Goal: Find specific page/section: Find specific page/section

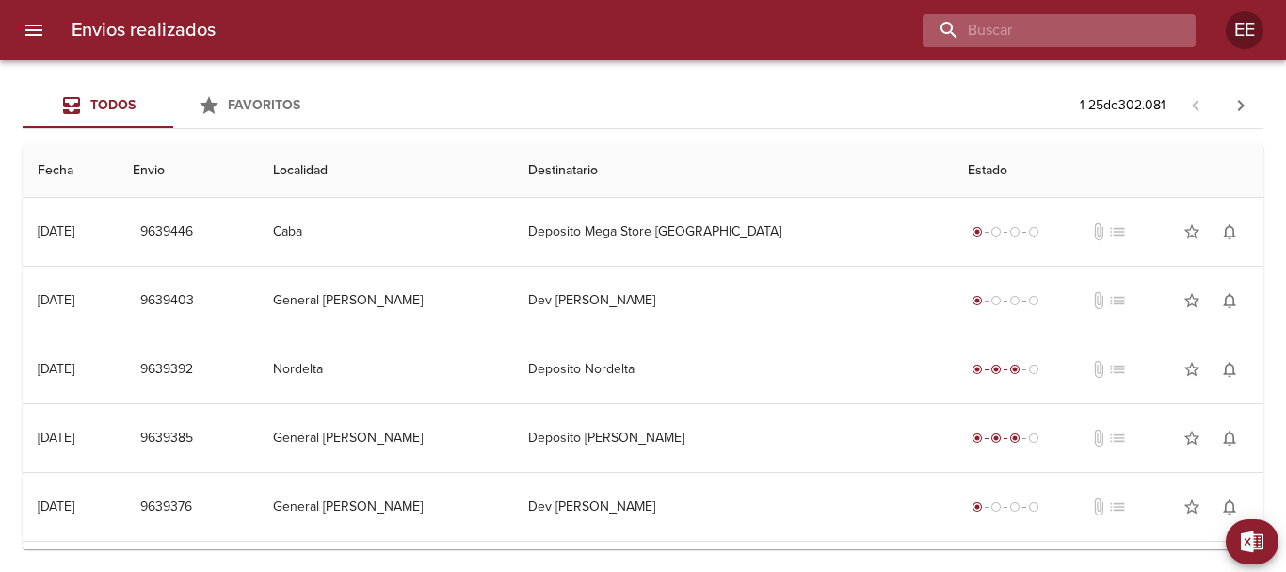
click at [1099, 30] on input "buscar" at bounding box center [1043, 30] width 241 height 33
paste input "[PERSON_NAME] [PERSON_NAME]"
type input "[PERSON_NAME] [PERSON_NAME]"
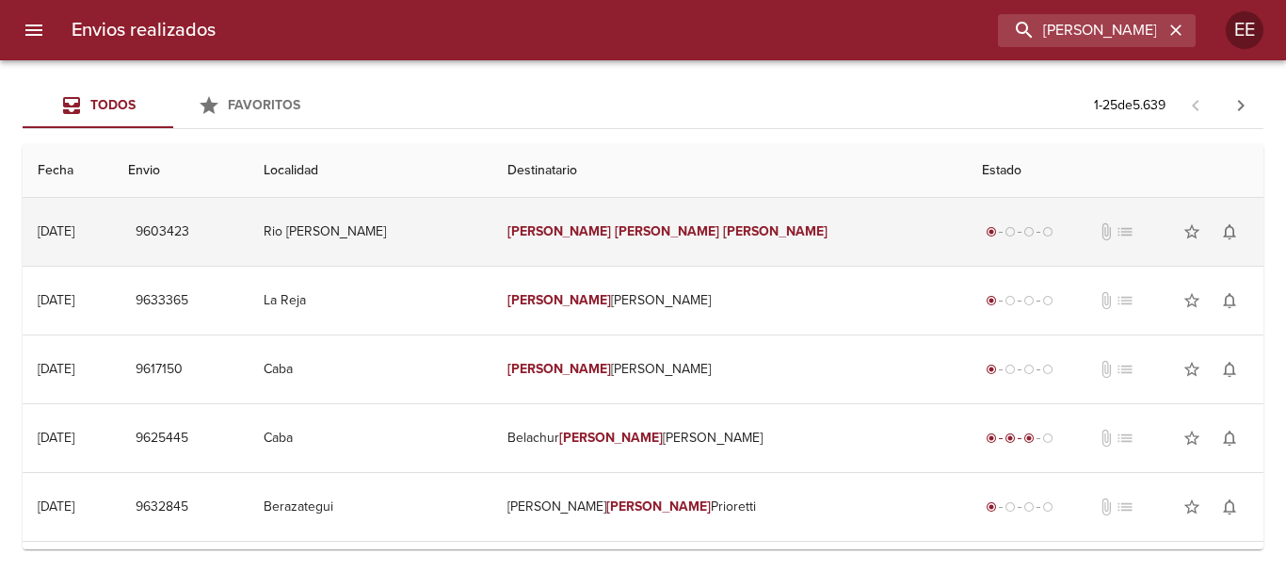
click at [723, 230] on em "[PERSON_NAME]" at bounding box center [775, 231] width 105 height 16
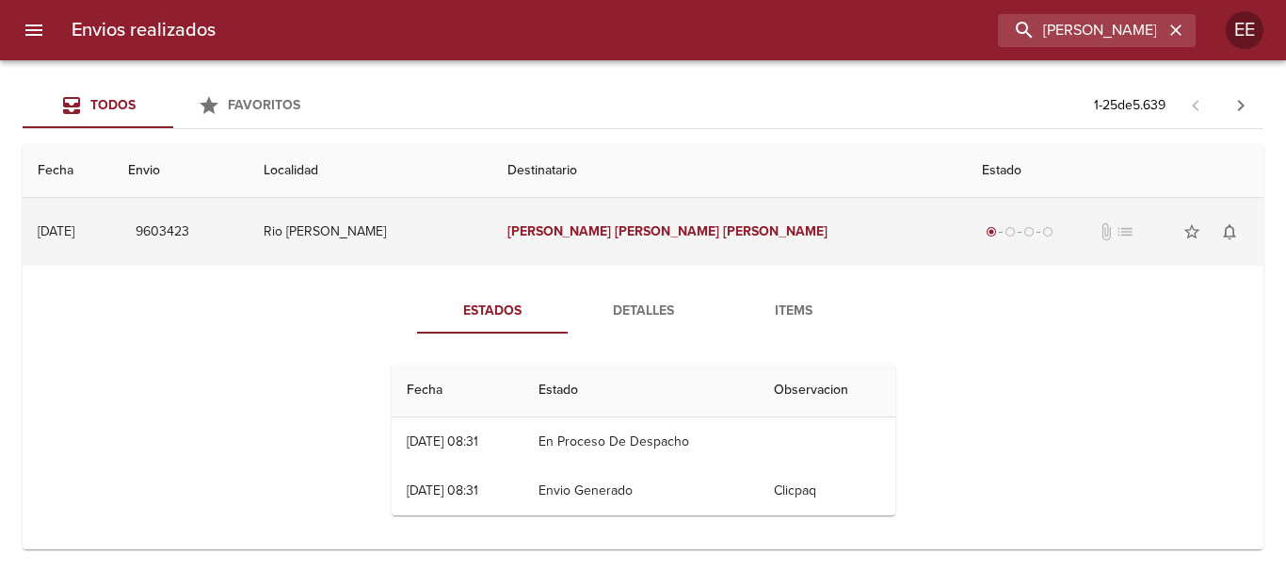
click at [582, 202] on td "[PERSON_NAME] [PERSON_NAME]" at bounding box center [730, 232] width 476 height 68
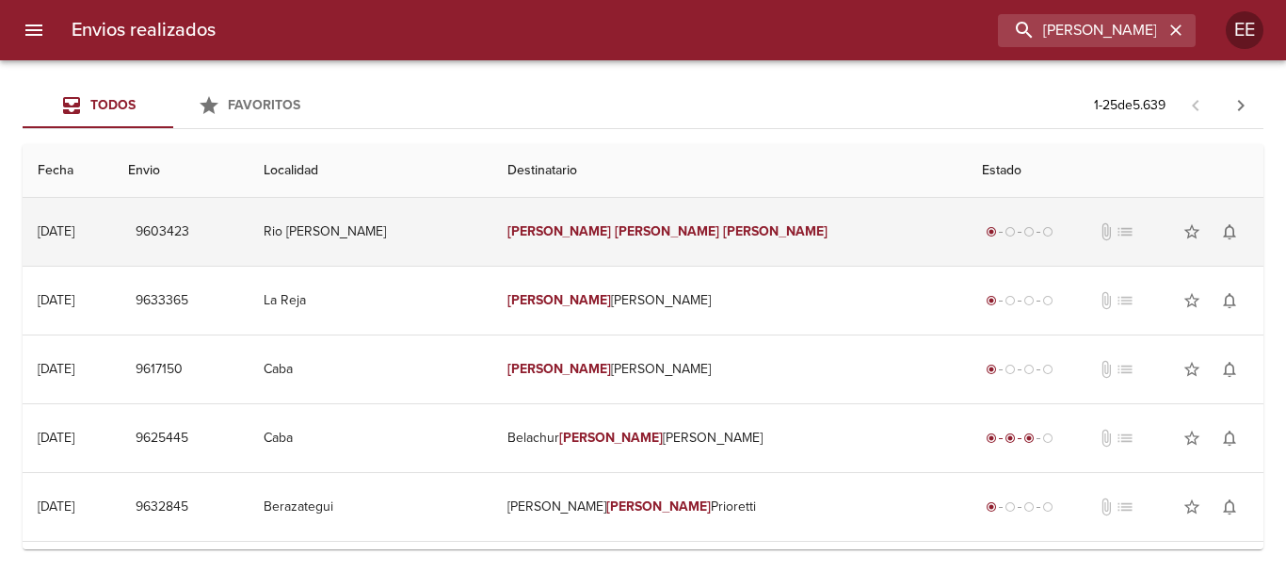
click at [635, 231] on em "[PERSON_NAME]" at bounding box center [667, 231] width 105 height 16
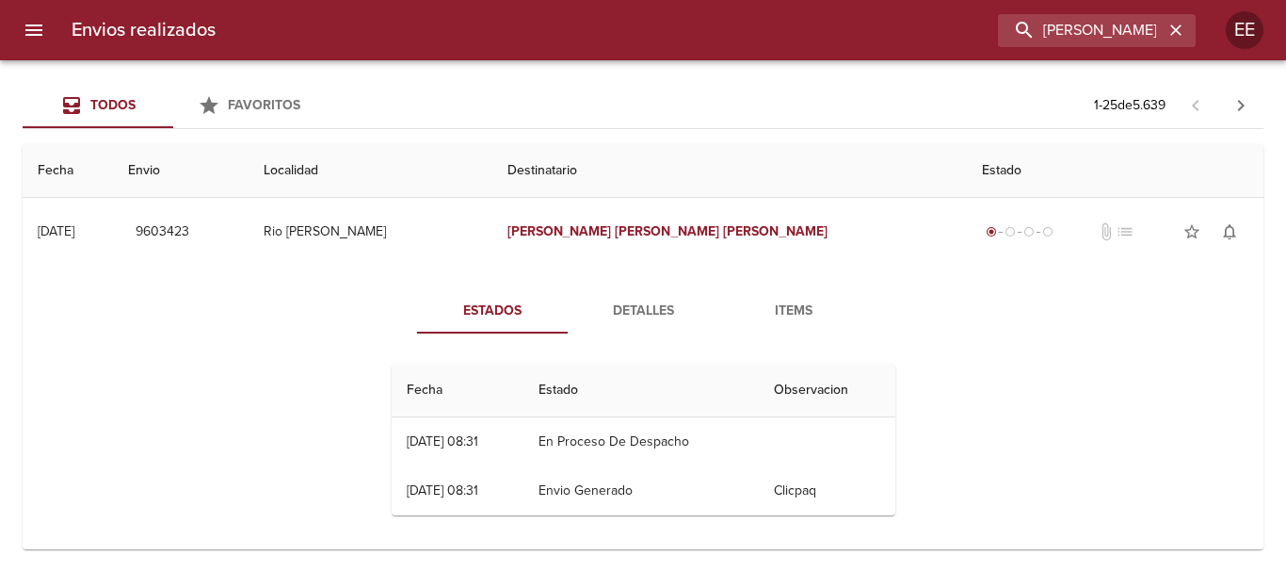
click at [639, 313] on span "Detalles" at bounding box center [643, 311] width 128 height 24
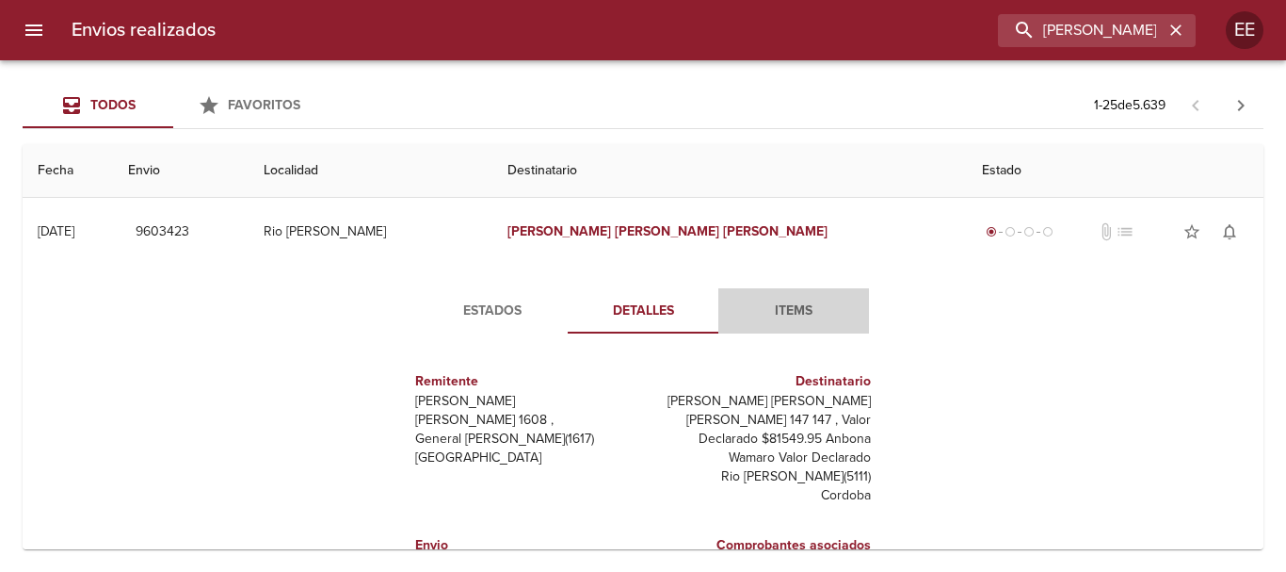
click at [769, 310] on span "Items" at bounding box center [794, 311] width 128 height 24
